Goal: Contribute content

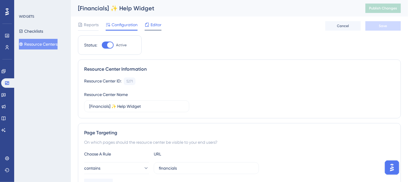
click at [161, 27] on span "Editor" at bounding box center [156, 24] width 11 height 7
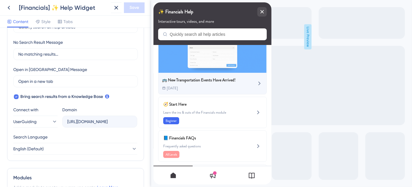
scroll to position [100, 0]
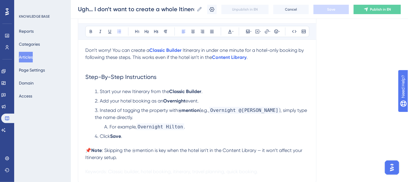
scroll to position [80, 0]
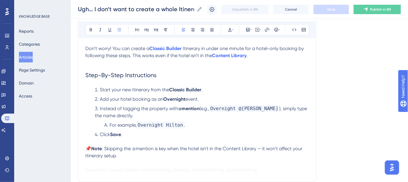
click at [100, 98] on span "Add your hotel booking as an" at bounding box center [131, 100] width 63 height 6
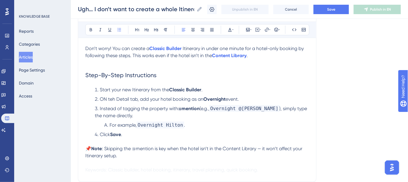
click at [111, 100] on span "ON teh Detail tab, add your hotel booking as an" at bounding box center [152, 100] width 104 height 6
click at [104, 100] on span "ON the Detail tab, add your hotel booking as an" at bounding box center [152, 100] width 104 height 6
click at [339, 12] on button "Save" at bounding box center [331, 9] width 35 height 9
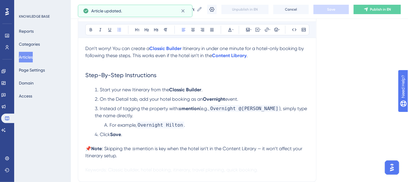
click at [128, 99] on span "On the Detail tab, add your hotel booking as an" at bounding box center [151, 100] width 103 height 6
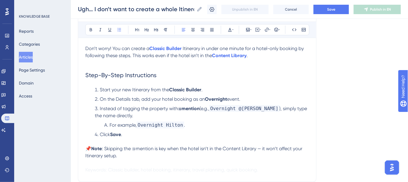
click at [120, 97] on span "On the Details tab, add your hotel booking as an" at bounding box center [152, 100] width 105 height 6
click at [331, 77] on div "Language English (Default) Ugh… I don’t want to create a whole Itinerary just f…" at bounding box center [239, 87] width 323 height 260
click at [326, 12] on button "Save" at bounding box center [331, 9] width 35 height 9
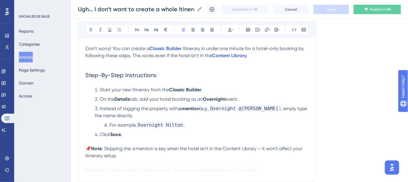
scroll to position [107, 0]
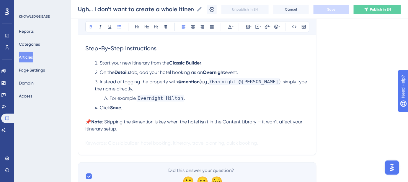
click at [336, 116] on div "Language English (Default) Ugh… I don’t want to create a whole Itinerary just f…" at bounding box center [239, 61] width 323 height 260
click at [329, 97] on div "Language English (Default) Ugh… I don’t want to create a whole Itinerary just f…" at bounding box center [239, 61] width 323 height 260
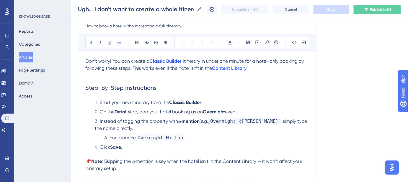
scroll to position [80, 0]
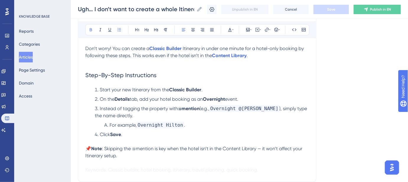
click at [126, 134] on li "Click Save ." at bounding box center [202, 138] width 214 height 14
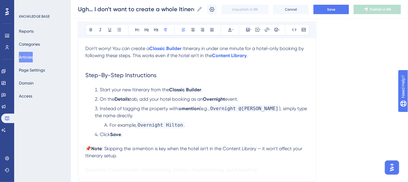
click at [87, 146] on p "📌 Note : Skipping the @mention is key when the hotel isn’t in the Content Libra…" at bounding box center [197, 153] width 224 height 14
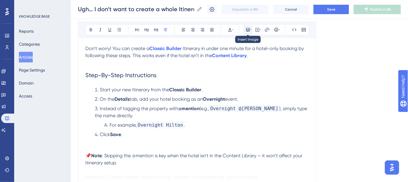
click at [250, 29] on icon at bounding box center [248, 29] width 5 height 5
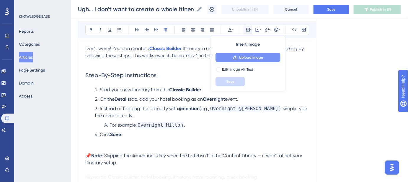
click at [250, 59] on span "Upload Image" at bounding box center [251, 57] width 24 height 5
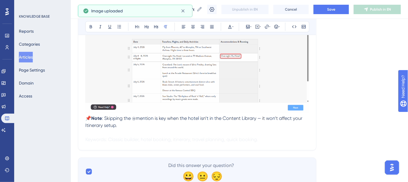
scroll to position [215, 0]
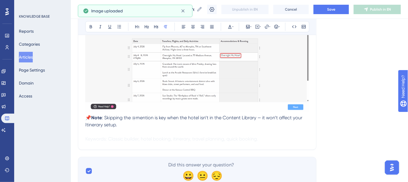
click at [128, 133] on p at bounding box center [197, 132] width 224 height 7
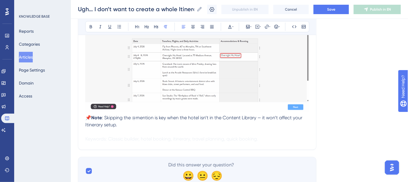
click at [87, 116] on span "📌" at bounding box center [88, 118] width 6 height 6
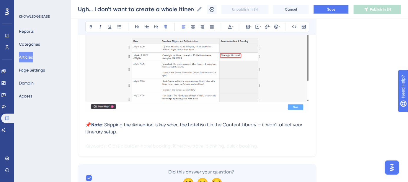
click at [335, 12] on button "Save" at bounding box center [331, 9] width 35 height 9
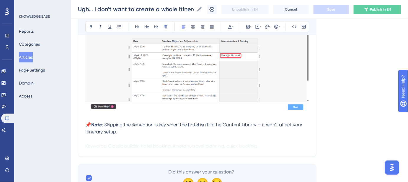
click at [242, 49] on img at bounding box center [197, 61] width 224 height 101
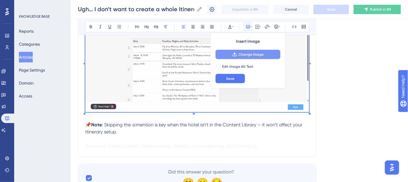
click at [243, 53] on span "Change Image" at bounding box center [251, 54] width 25 height 5
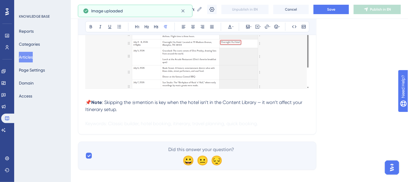
scroll to position [174, 0]
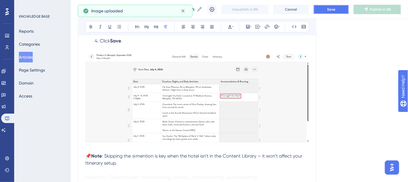
click at [340, 11] on button "Save" at bounding box center [331, 9] width 35 height 9
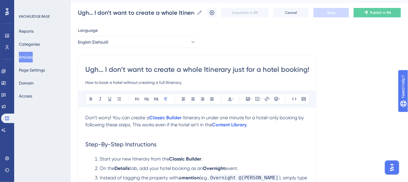
scroll to position [0, 0]
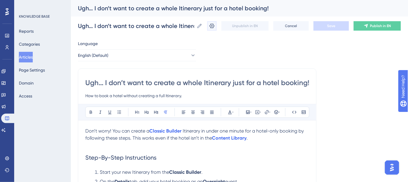
click at [215, 27] on icon at bounding box center [212, 26] width 6 height 6
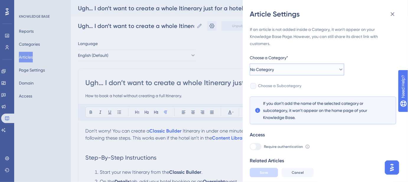
click at [338, 70] on icon at bounding box center [341, 70] width 6 height 6
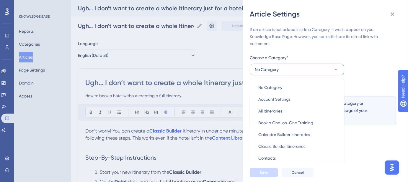
scroll to position [23, 0]
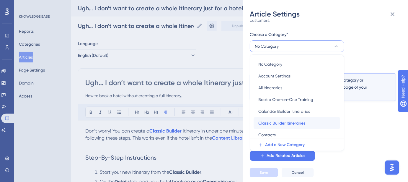
click at [286, 123] on span "Classic Builder Itineraries" at bounding box center [281, 123] width 47 height 7
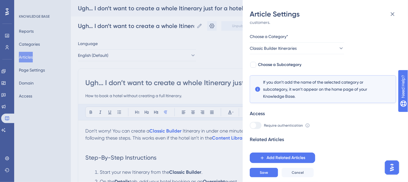
scroll to position [17, 0]
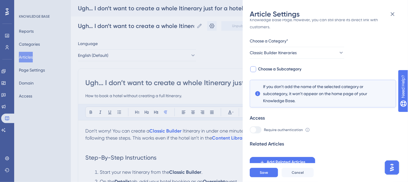
click at [286, 71] on span "Choose a Subcategory" at bounding box center [279, 69] width 43 height 7
checkbox input "true"
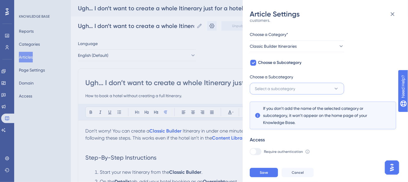
click at [257, 88] on span "Select a subcategory" at bounding box center [275, 88] width 40 height 7
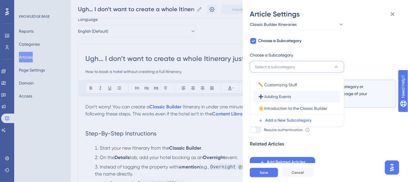
scroll to position [27, 0]
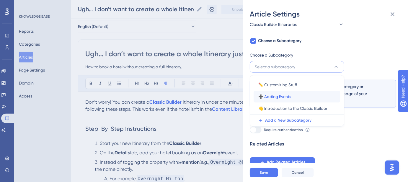
click at [288, 98] on span "➕ Adding Events" at bounding box center [274, 96] width 33 height 7
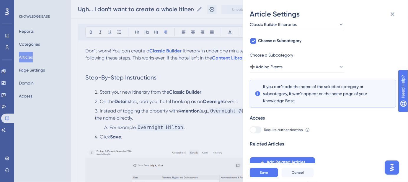
scroll to position [134, 0]
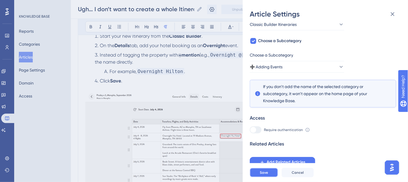
click at [267, 175] on span "Save" at bounding box center [264, 173] width 8 height 5
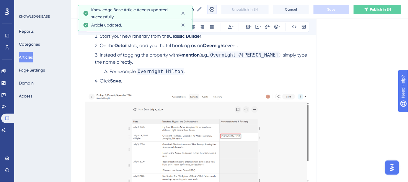
click at [215, 10] on icon at bounding box center [212, 9] width 6 height 6
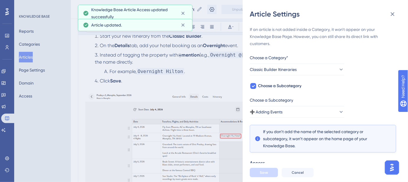
scroll to position [45, 0]
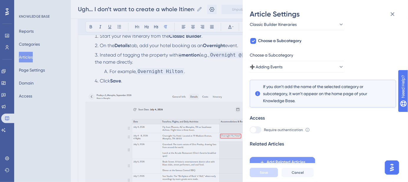
click at [291, 164] on span "Add Related Articles" at bounding box center [286, 162] width 39 height 7
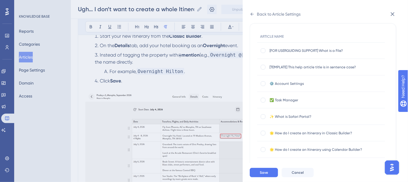
scroll to position [0, 0]
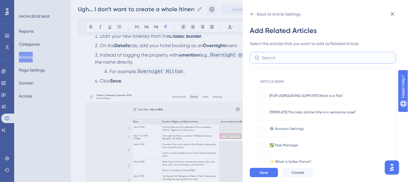
click at [285, 57] on input "text" at bounding box center [326, 58] width 129 height 6
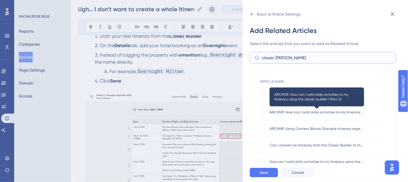
scroll to position [27, 0]
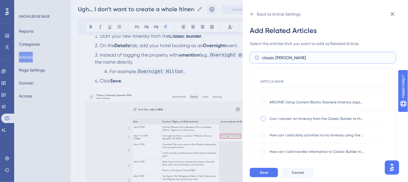
type input "classic [PERSON_NAME]"
click at [262, 118] on div at bounding box center [263, 119] width 5 height 5
click at [263, 118] on icon at bounding box center [263, 119] width 2 height 5
checkbox input "false"
click at [262, 136] on div at bounding box center [263, 135] width 5 height 5
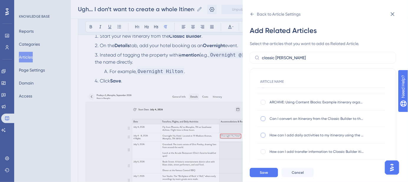
checkbox input "true"
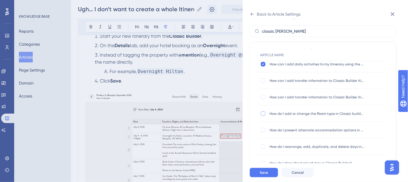
click at [264, 113] on div at bounding box center [263, 114] width 5 height 5
checkbox input "true"
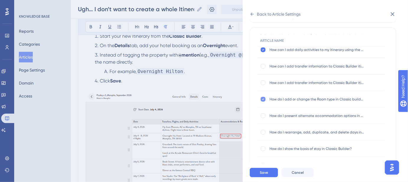
scroll to position [53, 0]
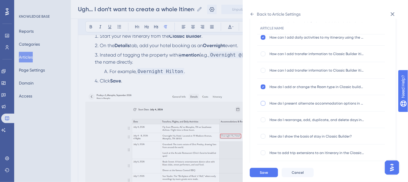
click at [264, 103] on div at bounding box center [263, 103] width 5 height 5
checkbox input "true"
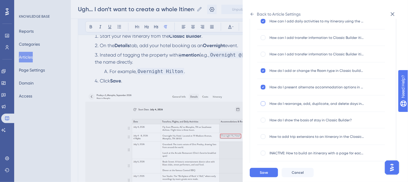
scroll to position [78, 0]
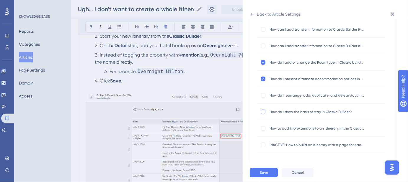
click at [262, 112] on div at bounding box center [263, 112] width 5 height 5
checkbox input "true"
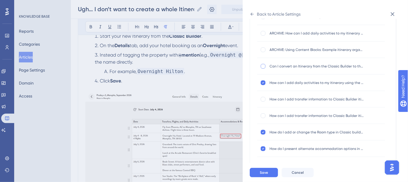
scroll to position [0, 0]
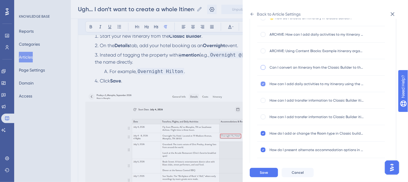
click at [262, 82] on icon at bounding box center [263, 84] width 2 height 5
checkbox input "false"
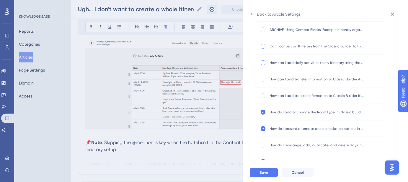
scroll to position [53, 0]
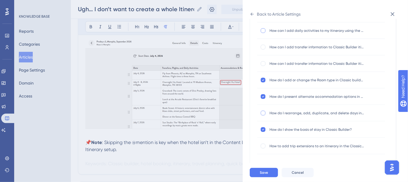
click at [264, 113] on div at bounding box center [263, 113] width 5 height 5
checkbox input "true"
click at [268, 177] on button "Save" at bounding box center [264, 172] width 28 height 9
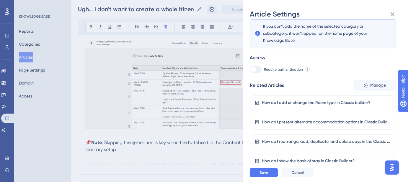
scroll to position [106, 0]
click at [270, 176] on button "Save" at bounding box center [264, 172] width 28 height 9
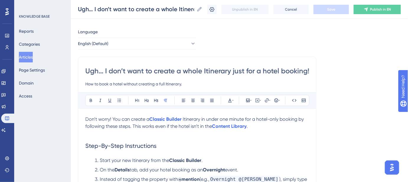
scroll to position [0, 0]
